Goal: Information Seeking & Learning: Learn about a topic

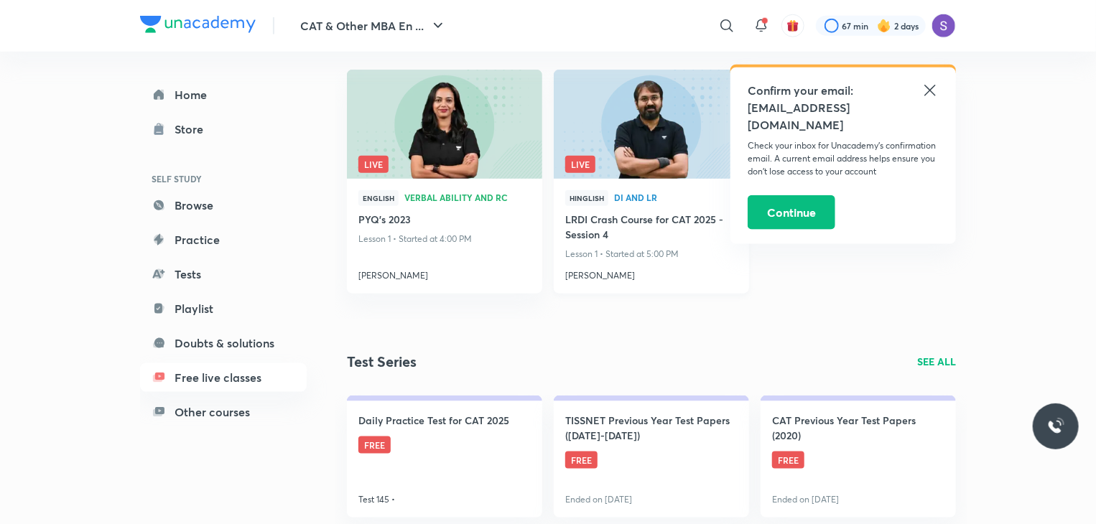
click at [626, 226] on h4 "LRDI Crash Course for CAT 2025 - Session 4" at bounding box center [651, 228] width 172 height 33
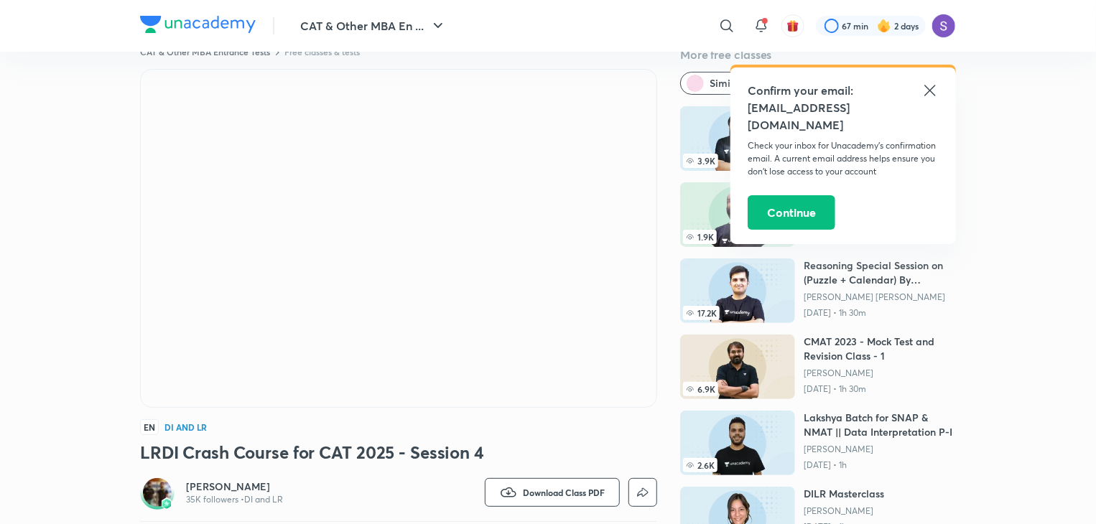
scroll to position [33, 0]
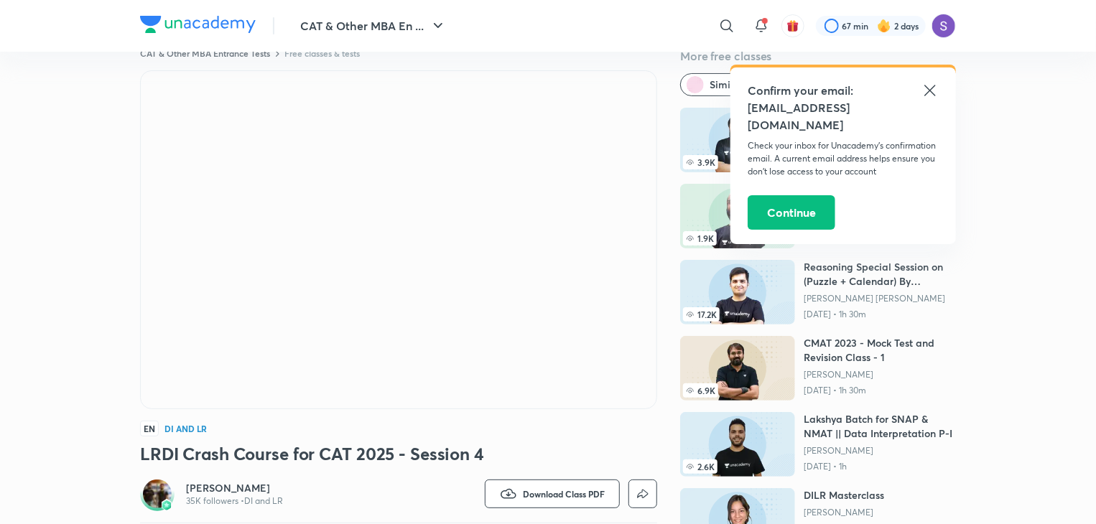
click at [932, 95] on icon at bounding box center [930, 90] width 17 height 17
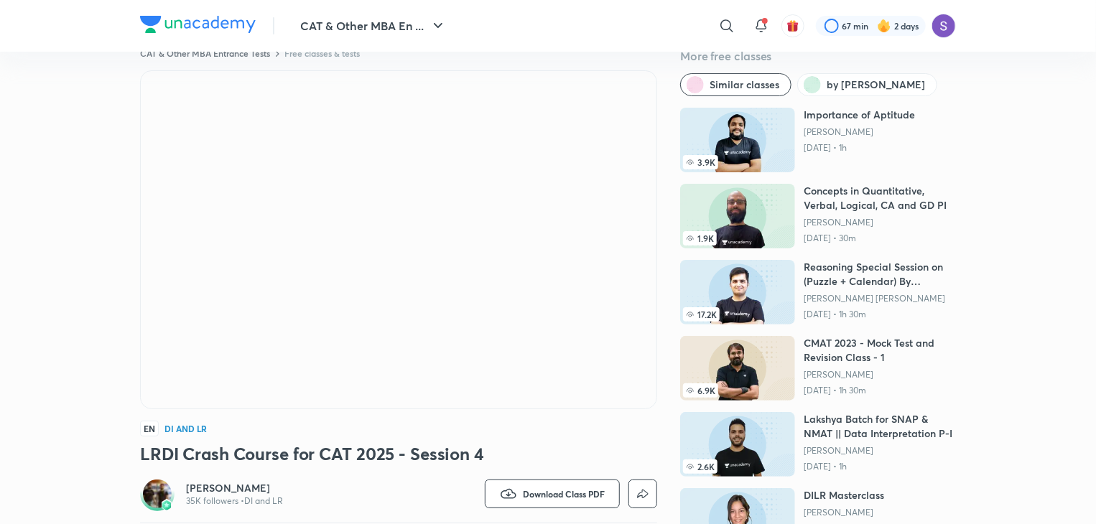
scroll to position [0, 0]
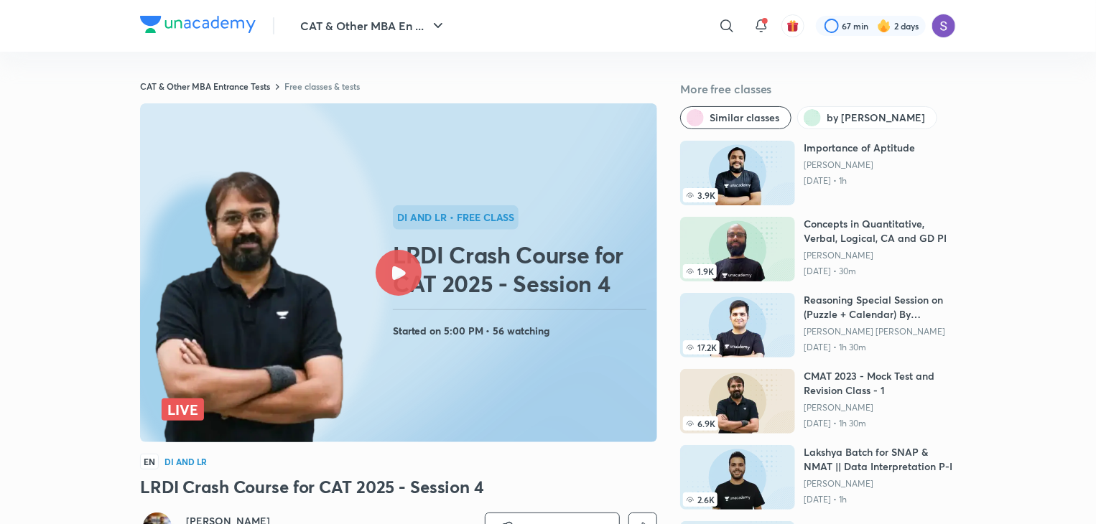
click at [405, 281] on div at bounding box center [399, 273] width 46 height 46
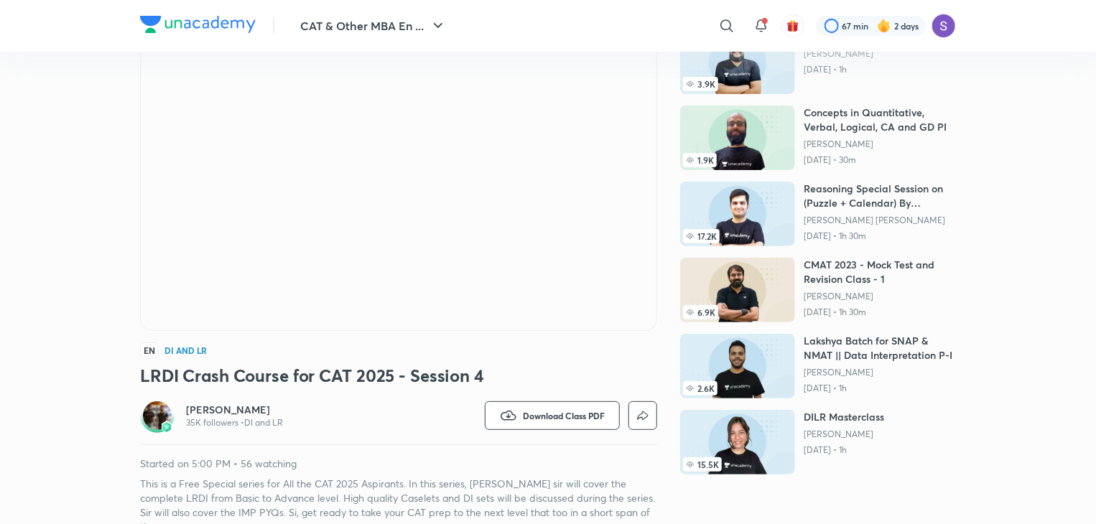
scroll to position [112, 0]
